Goal: Information Seeking & Learning: Learn about a topic

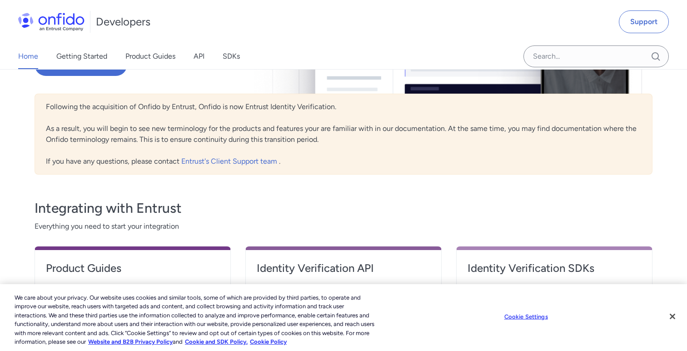
scroll to position [189, 0]
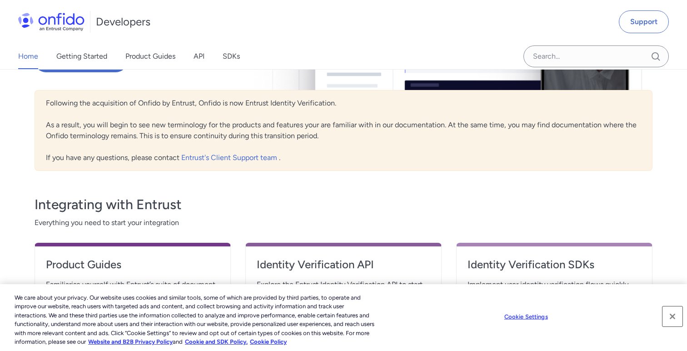
click at [673, 319] on button "Close" at bounding box center [672, 316] width 20 height 20
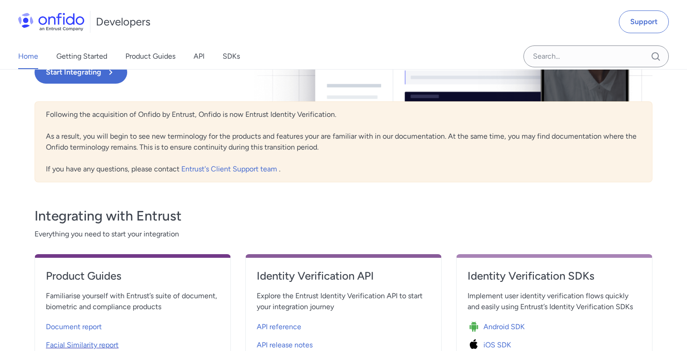
scroll to position [0, 0]
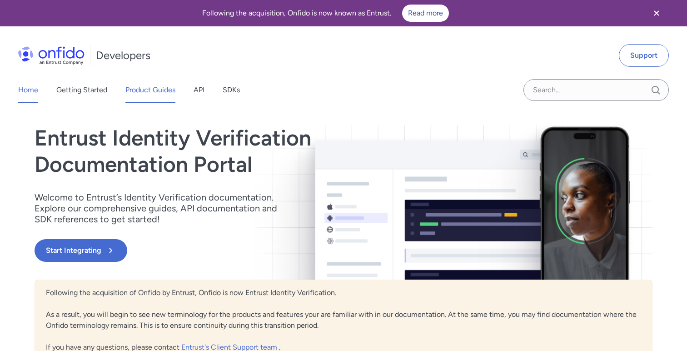
click at [144, 94] on link "Product Guides" at bounding box center [150, 89] width 50 height 25
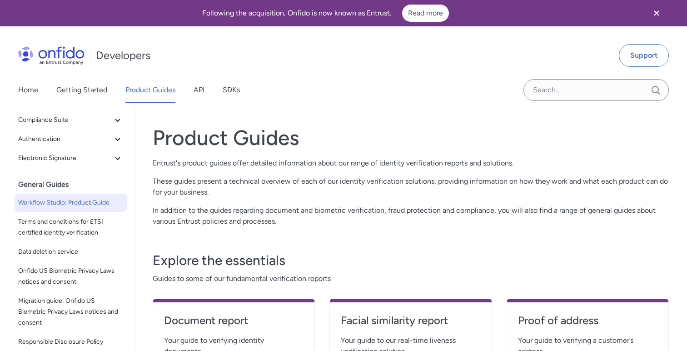
scroll to position [140, 0]
click at [78, 201] on span "Workflow Studio: Product Guide" at bounding box center [70, 201] width 105 height 11
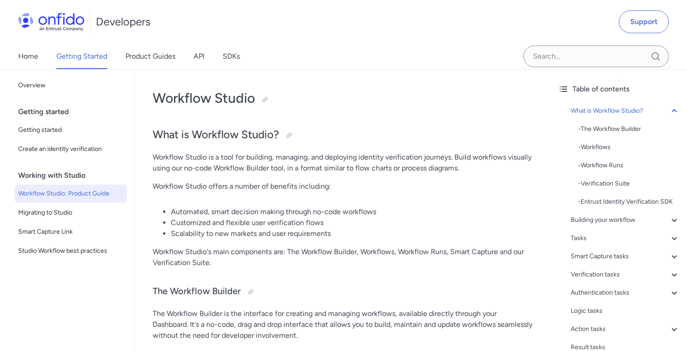
scroll to position [36, 0]
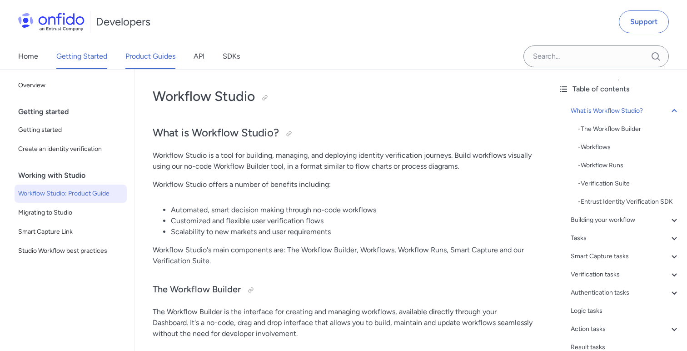
click at [140, 58] on link "Product Guides" at bounding box center [150, 56] width 50 height 25
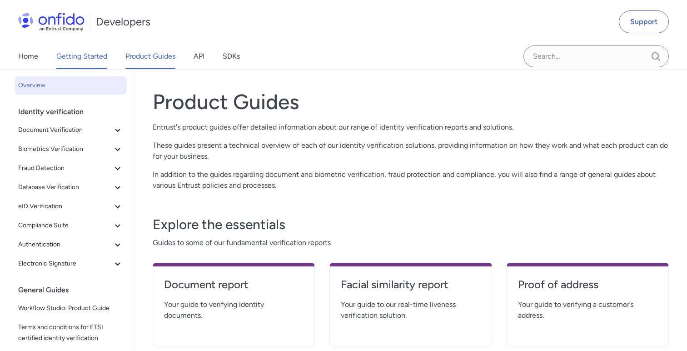
click at [96, 61] on link "Getting Started" at bounding box center [81, 56] width 51 height 25
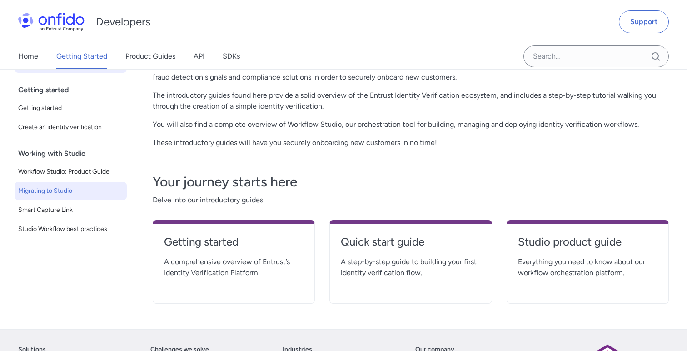
scroll to position [104, 0]
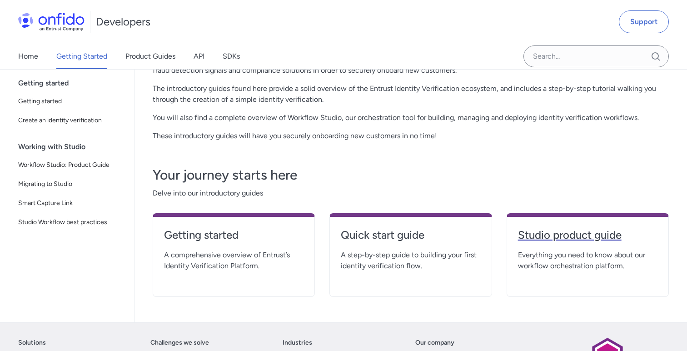
click at [537, 237] on h4 "Studio product guide" at bounding box center [587, 235] width 139 height 15
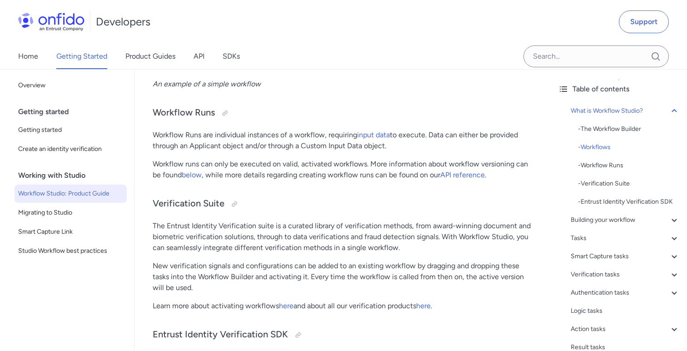
scroll to position [971, 0]
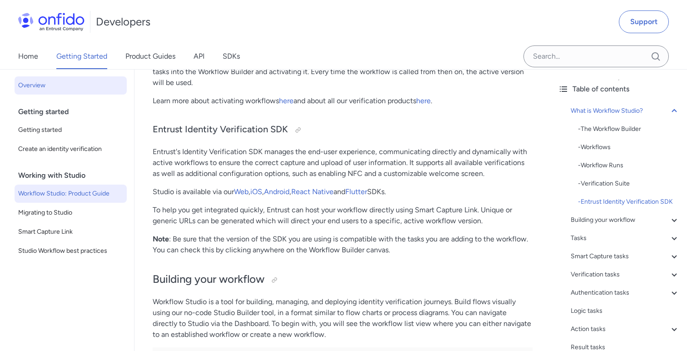
click at [25, 83] on span "Overview" at bounding box center [70, 85] width 105 height 11
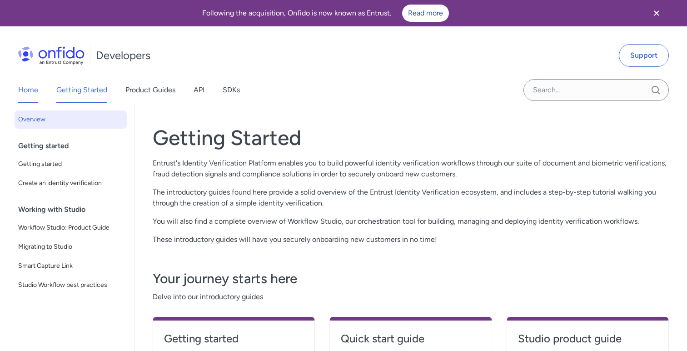
click at [24, 94] on link "Home" at bounding box center [28, 89] width 20 height 25
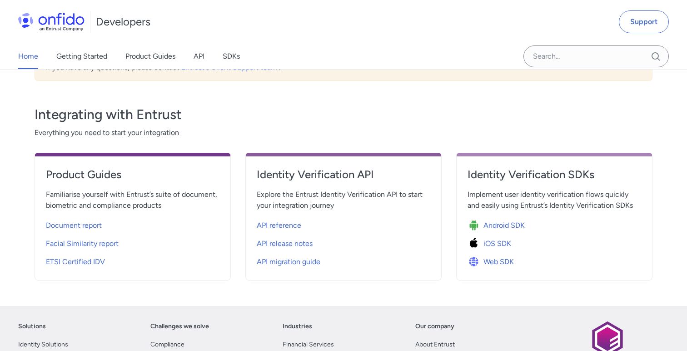
scroll to position [364, 0]
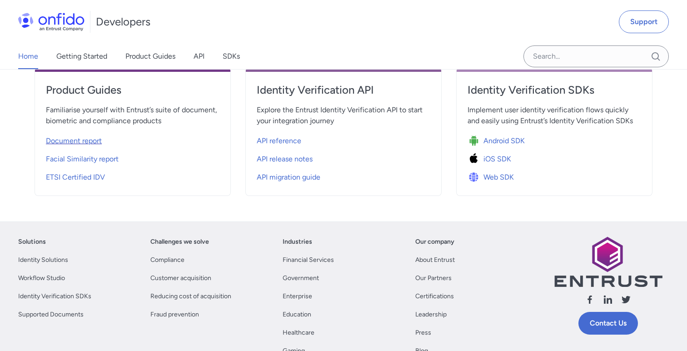
click at [85, 144] on span "Document report" at bounding box center [74, 140] width 56 height 11
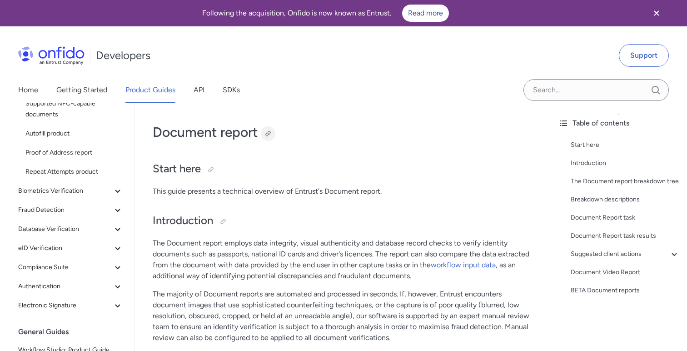
click at [264, 134] on div at bounding box center [268, 133] width 15 height 15
click at [93, 93] on link "Getting Started" at bounding box center [81, 89] width 51 height 25
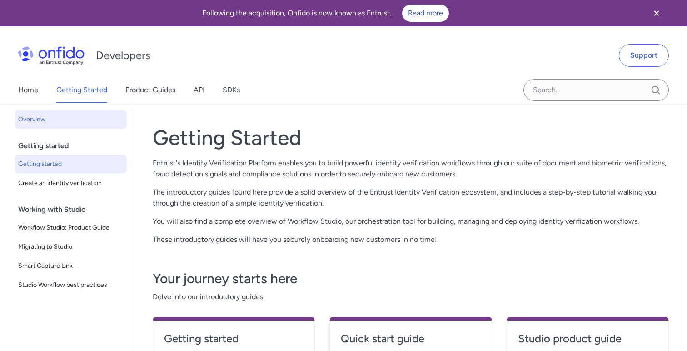
click at [49, 165] on span "Getting started" at bounding box center [70, 163] width 105 height 11
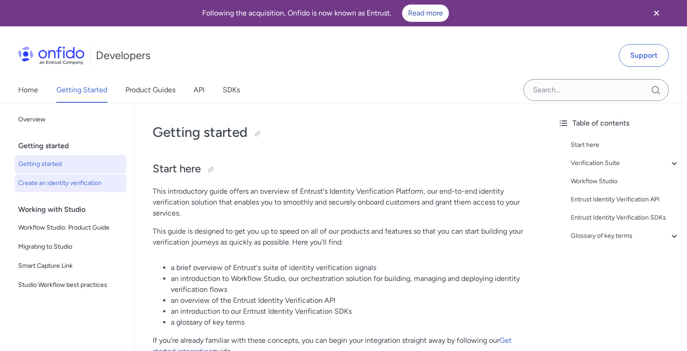
click at [48, 183] on span "Create an identity verification" at bounding box center [70, 183] width 105 height 11
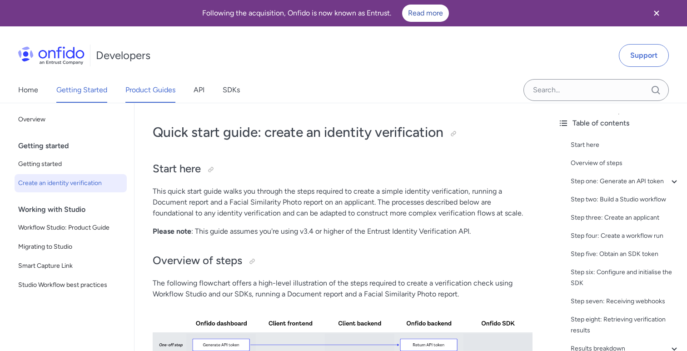
click at [134, 93] on link "Product Guides" at bounding box center [150, 89] width 50 height 25
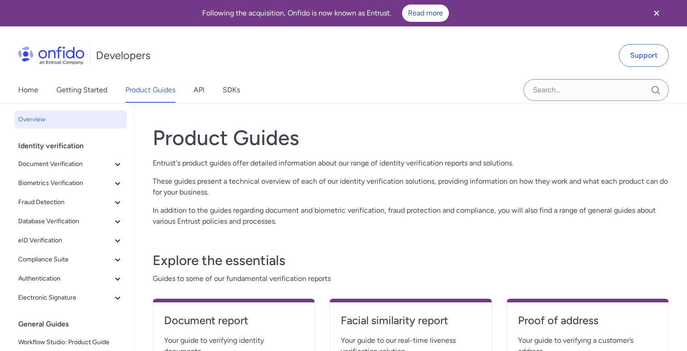
scroll to position [14, 0]
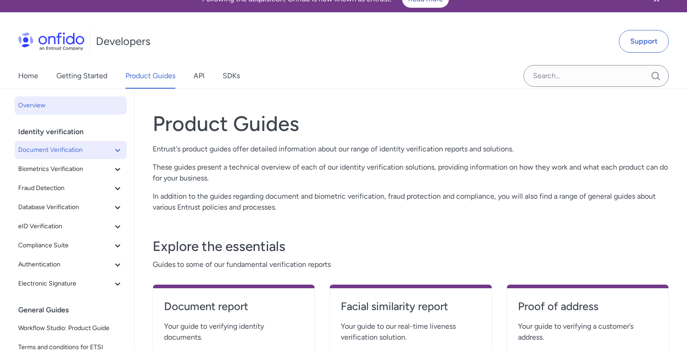
click at [118, 151] on icon at bounding box center [117, 150] width 5 height 3
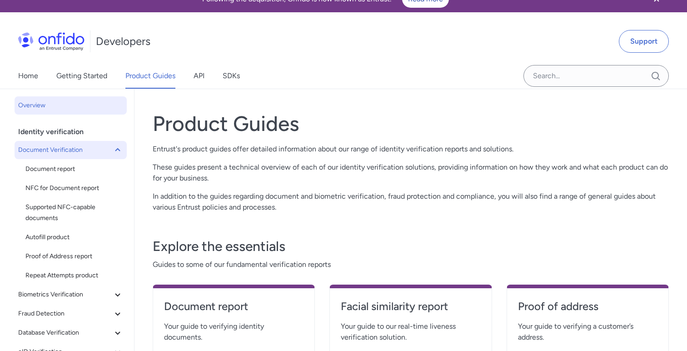
click at [64, 152] on span "Document Verification" at bounding box center [65, 149] width 94 height 11
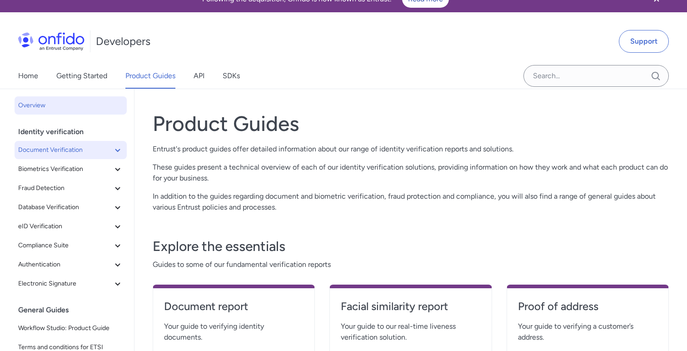
click at [64, 152] on span "Document Verification" at bounding box center [65, 149] width 94 height 11
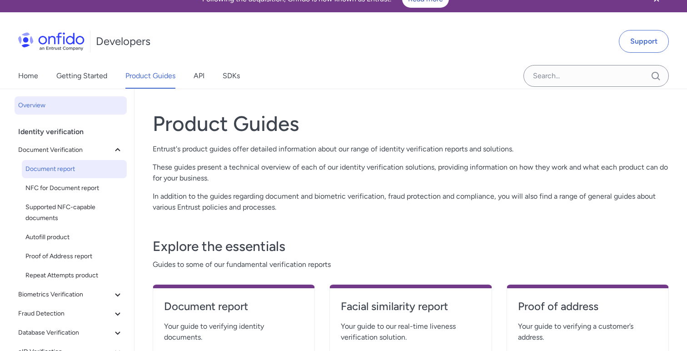
click at [56, 169] on span "Document report" at bounding box center [74, 168] width 98 height 11
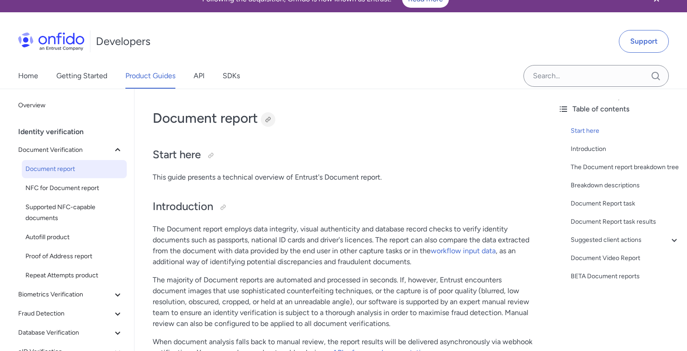
click at [266, 122] on div at bounding box center [267, 119] width 7 height 7
click at [119, 150] on icon at bounding box center [117, 149] width 5 height 3
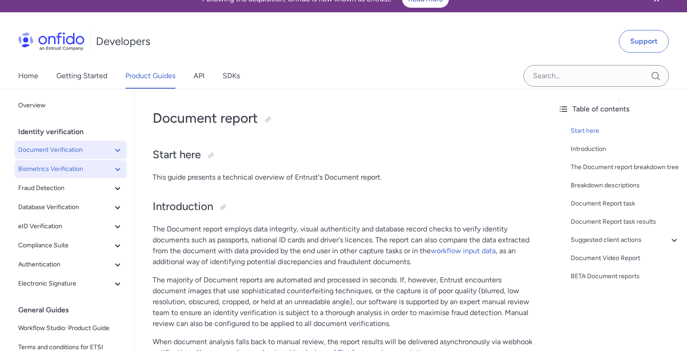
click at [122, 168] on icon at bounding box center [117, 168] width 11 height 11
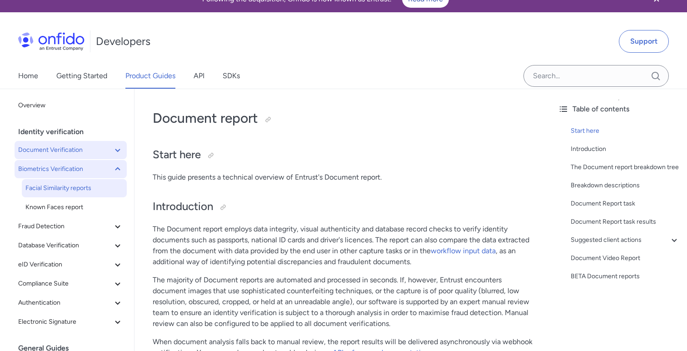
click at [104, 185] on span "Facial Similarity reports" at bounding box center [74, 188] width 98 height 11
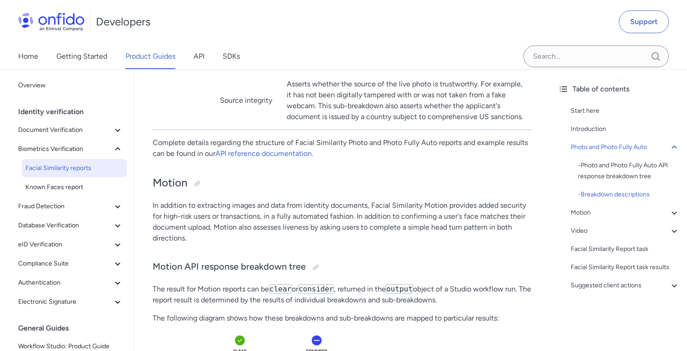
scroll to position [1055, 0]
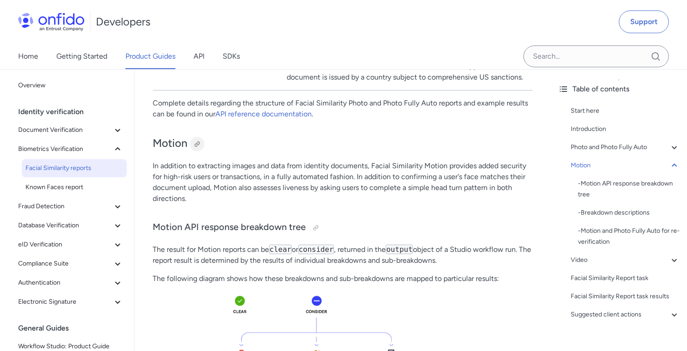
click at [198, 148] on div at bounding box center [196, 143] width 7 height 7
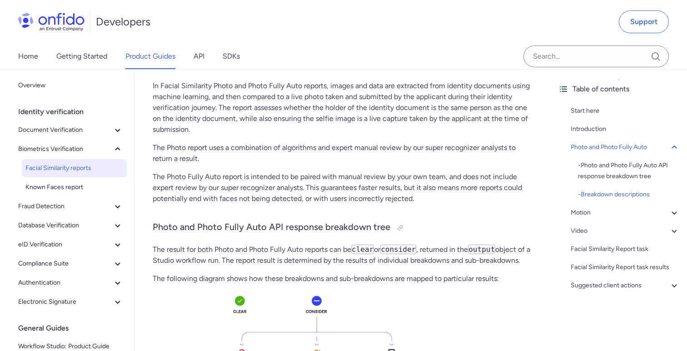
scroll to position [154, 0]
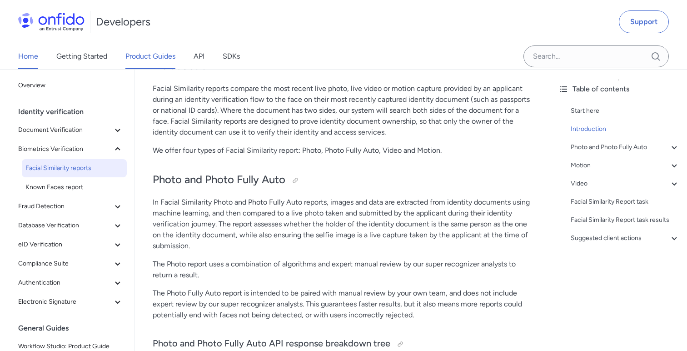
click at [35, 59] on link "Home" at bounding box center [28, 56] width 20 height 25
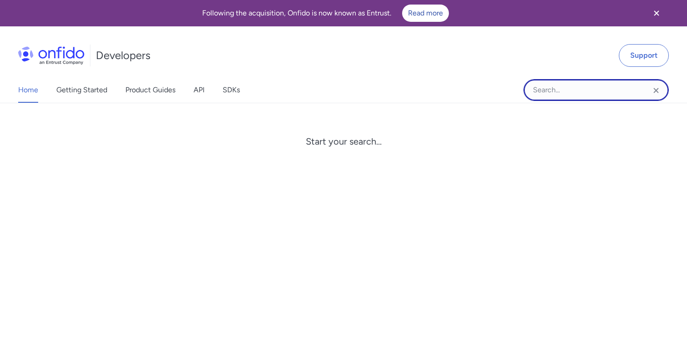
click at [564, 95] on input "Onfido search input field" at bounding box center [595, 90] width 145 height 22
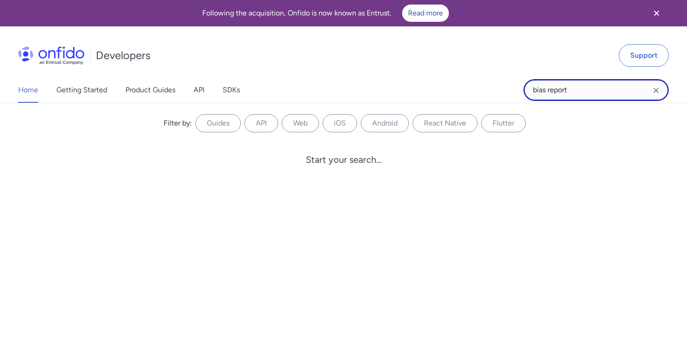
type input "bias report"
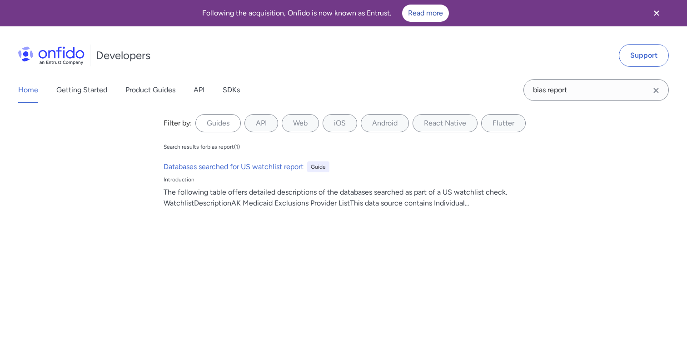
click at [656, 89] on icon "Clear search field button" at bounding box center [655, 90] width 11 height 11
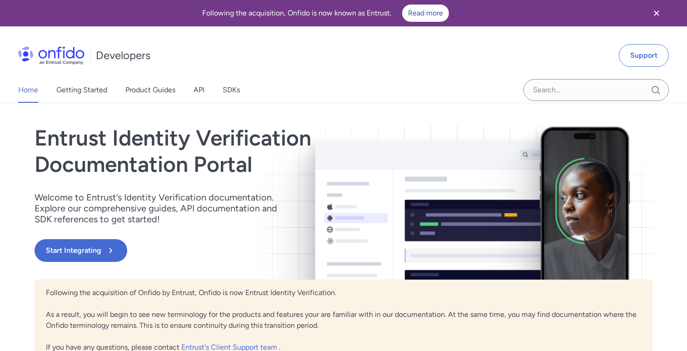
click at [654, 14] on icon "Close banner" at bounding box center [656, 13] width 11 height 11
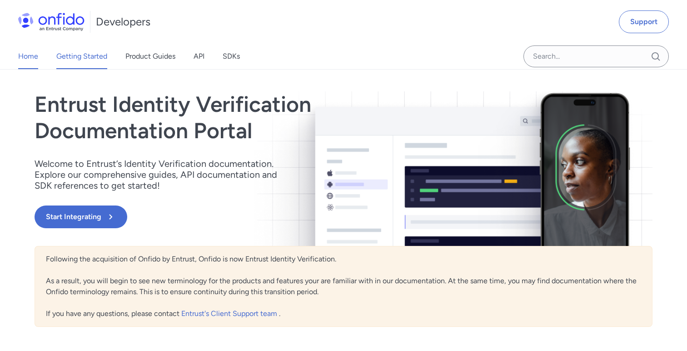
click at [83, 54] on link "Getting Started" at bounding box center [81, 56] width 51 height 25
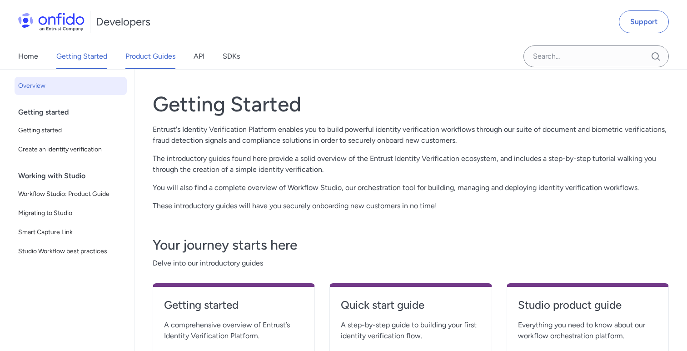
click at [148, 58] on link "Product Guides" at bounding box center [150, 56] width 50 height 25
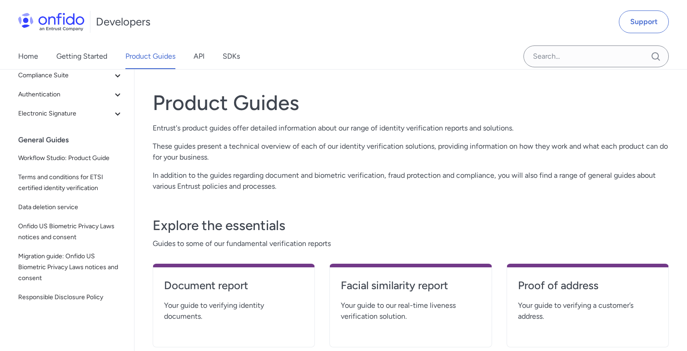
scroll to position [2, 0]
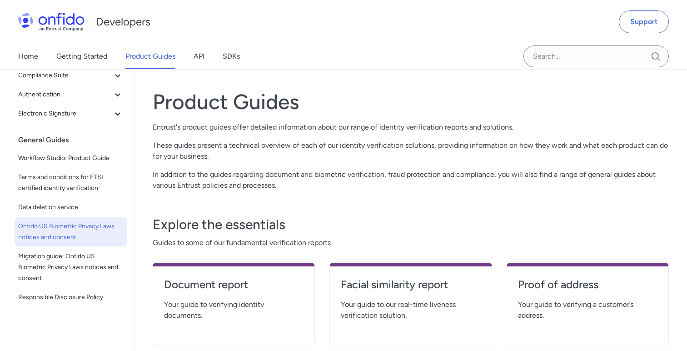
click at [87, 232] on span "Onfido US Biometric Privacy Laws notices and consent" at bounding box center [70, 232] width 105 height 22
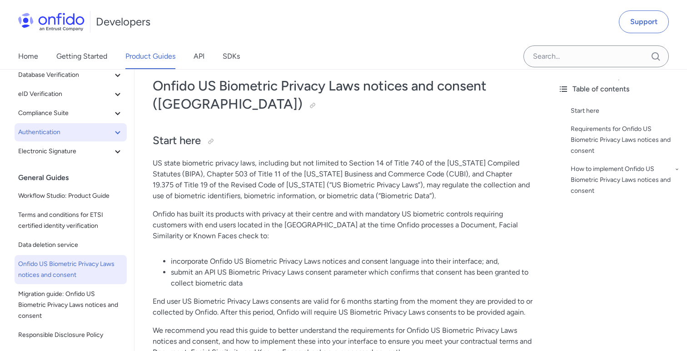
scroll to position [150, 0]
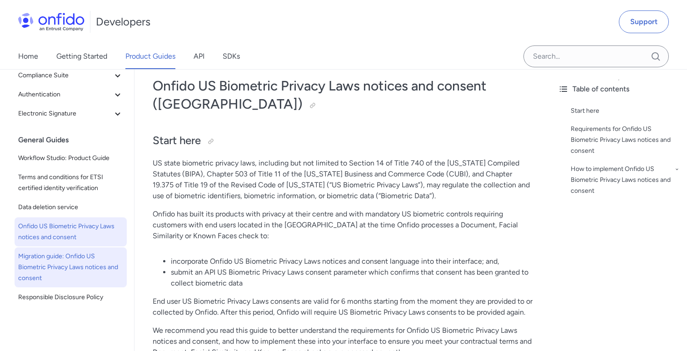
click at [72, 266] on span "Migration guide: Onfido US Biometric Privacy Laws notices and consent" at bounding box center [70, 267] width 105 height 33
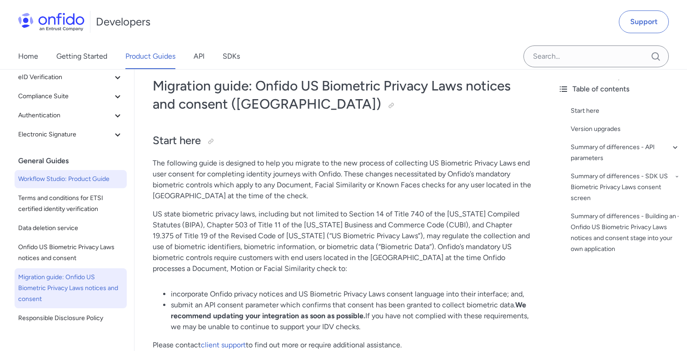
scroll to position [150, 0]
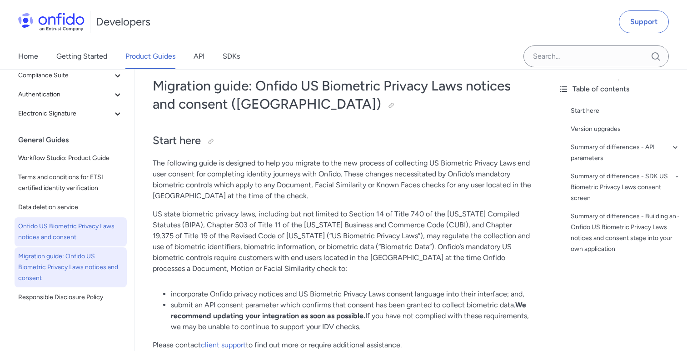
click at [70, 231] on span "Onfido US Biometric Privacy Laws notices and consent" at bounding box center [70, 232] width 105 height 22
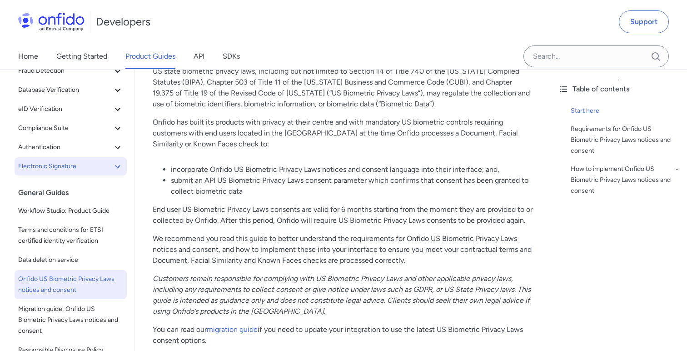
scroll to position [150, 0]
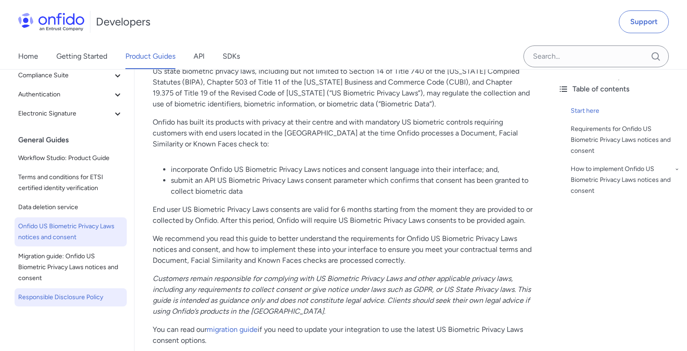
click at [66, 295] on span "Responsible Disclosure Policy" at bounding box center [70, 297] width 105 height 11
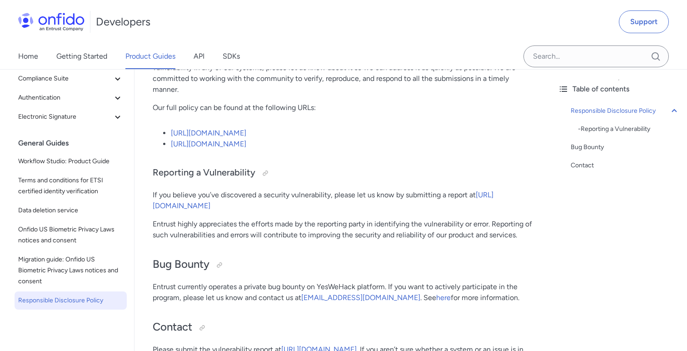
scroll to position [150, 0]
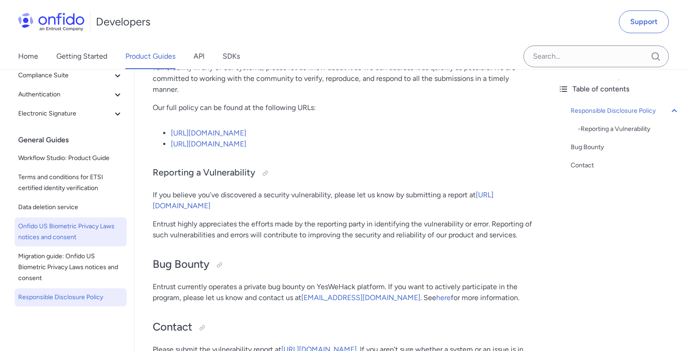
click at [89, 238] on span "Onfido US Biometric Privacy Laws notices and consent" at bounding box center [70, 232] width 105 height 22
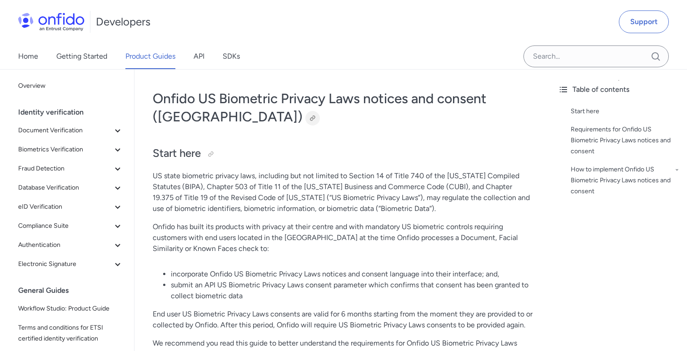
click at [309, 121] on div at bounding box center [312, 117] width 7 height 7
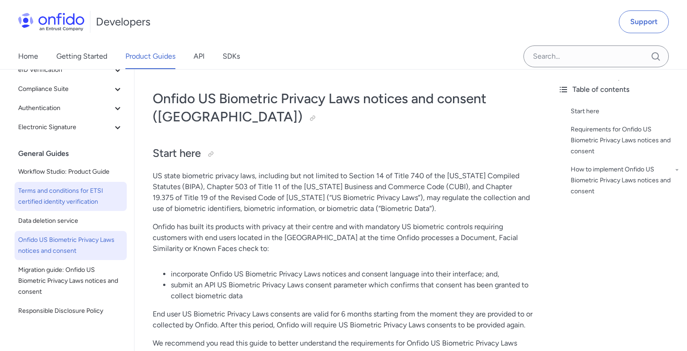
scroll to position [150, 0]
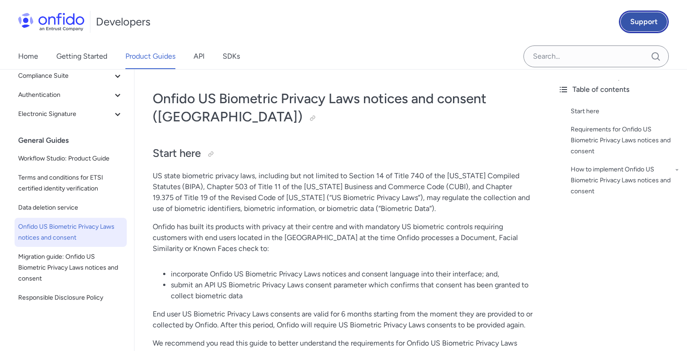
click at [649, 17] on link "Support" at bounding box center [644, 21] width 50 height 23
